Goal: Find specific page/section

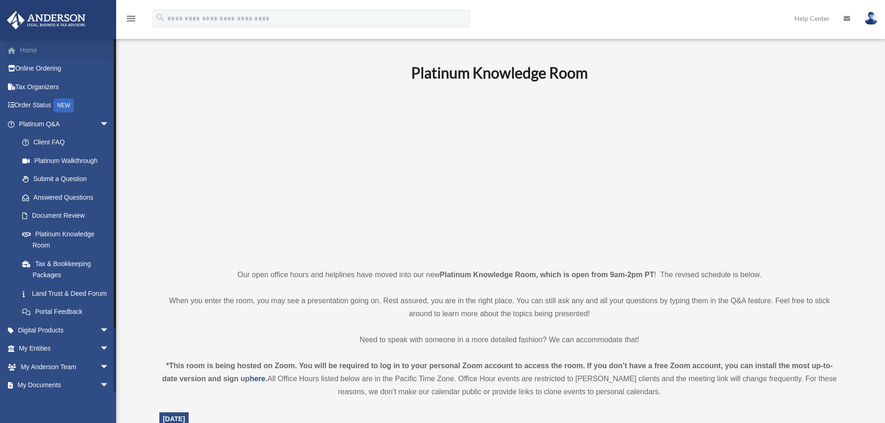
click at [49, 47] on link "Home" at bounding box center [65, 50] width 117 height 19
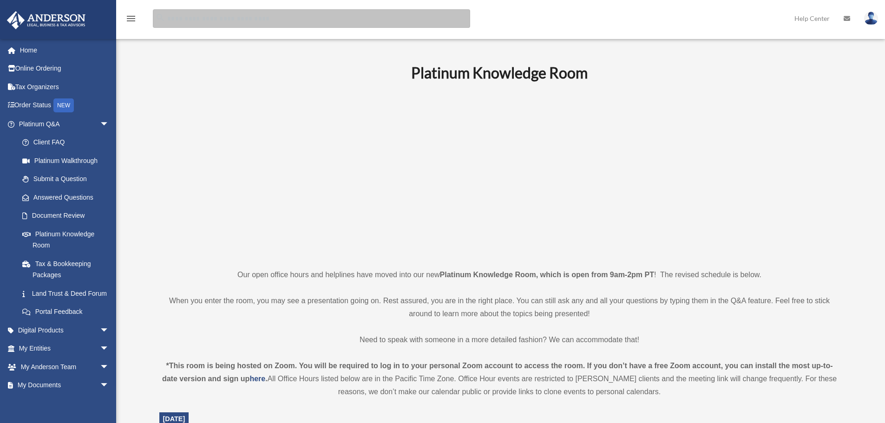
click at [222, 19] on input "search" at bounding box center [311, 18] width 317 height 19
type input "*"
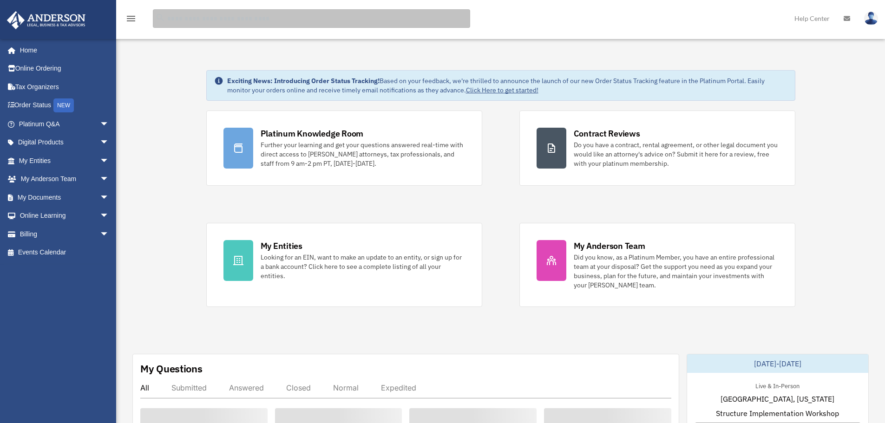
click at [222, 19] on input "search" at bounding box center [311, 18] width 317 height 19
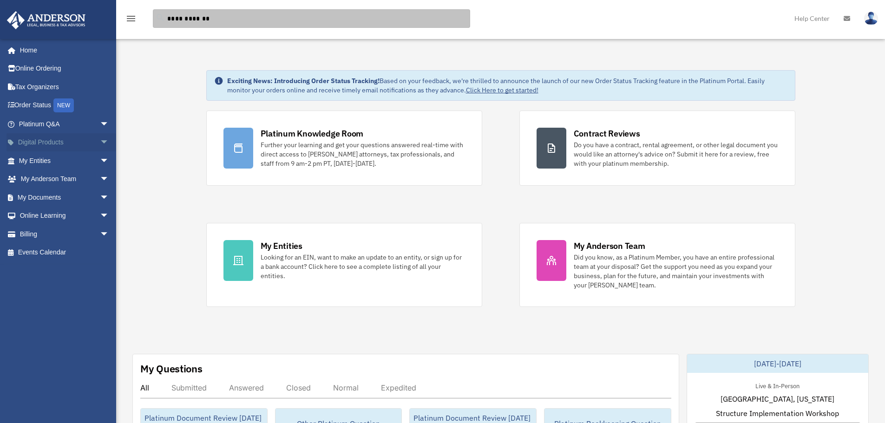
type input "**********"
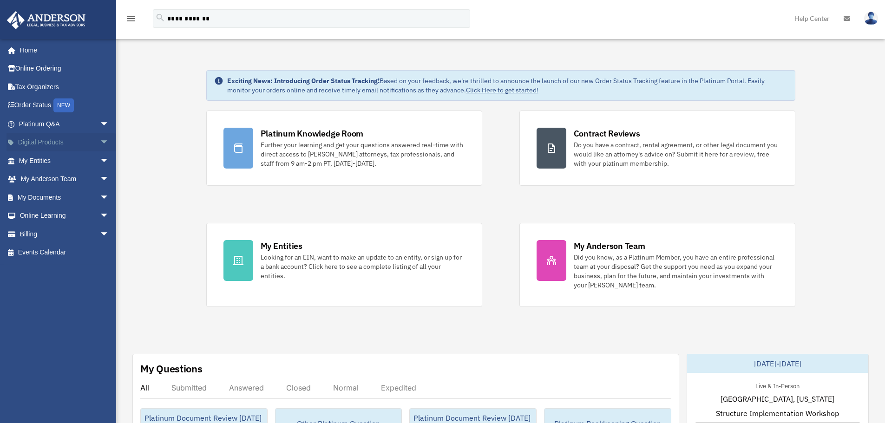
click at [100, 146] on span "arrow_drop_down" at bounding box center [109, 142] width 19 height 19
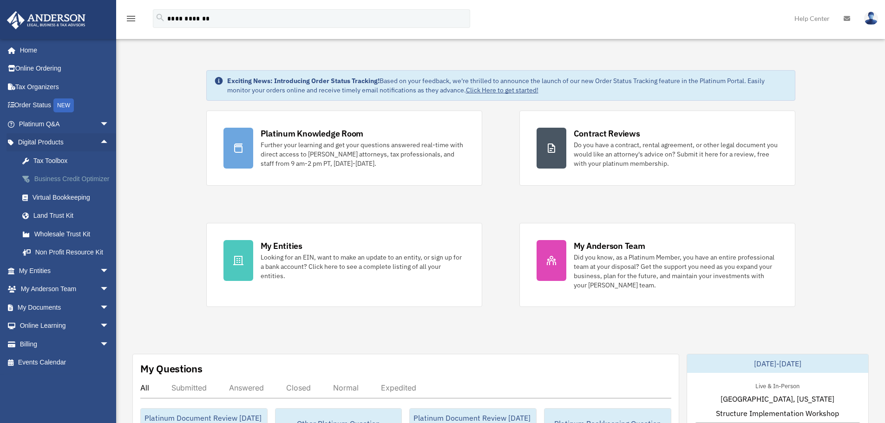
click at [42, 179] on div "Business Credit Optimizer" at bounding box center [72, 179] width 79 height 12
